Goal: Find specific page/section

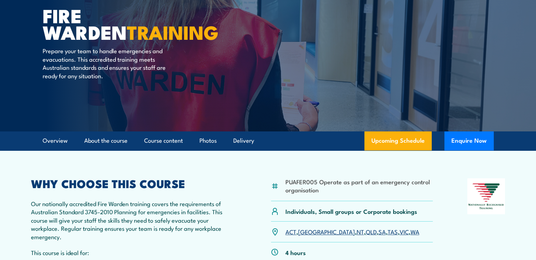
scroll to position [106, 0]
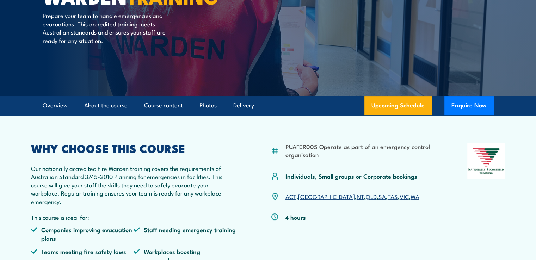
click at [306, 195] on link "[GEOGRAPHIC_DATA]" at bounding box center [326, 196] width 57 height 8
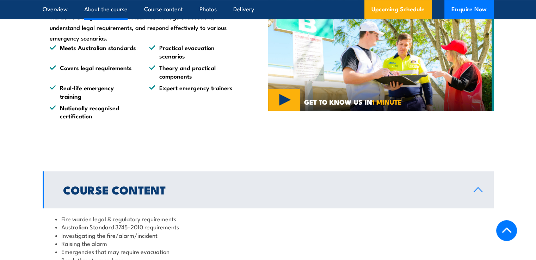
scroll to position [535, 0]
